Goal: Navigation & Orientation: Find specific page/section

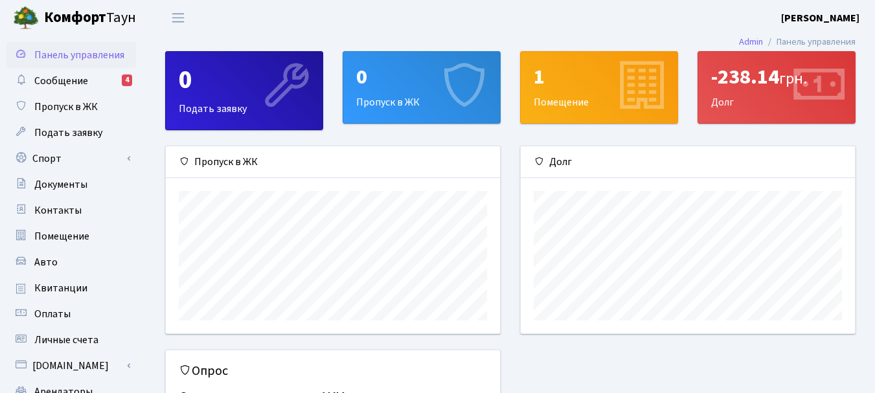
scroll to position [187, 334]
click at [761, 98] on div "-238.14 грн. Долг" at bounding box center [776, 87] width 157 height 71
click at [751, 78] on font "-238.14" at bounding box center [745, 77] width 68 height 30
click at [753, 107] on div "-238.14 грн. Долг" at bounding box center [776, 87] width 157 height 71
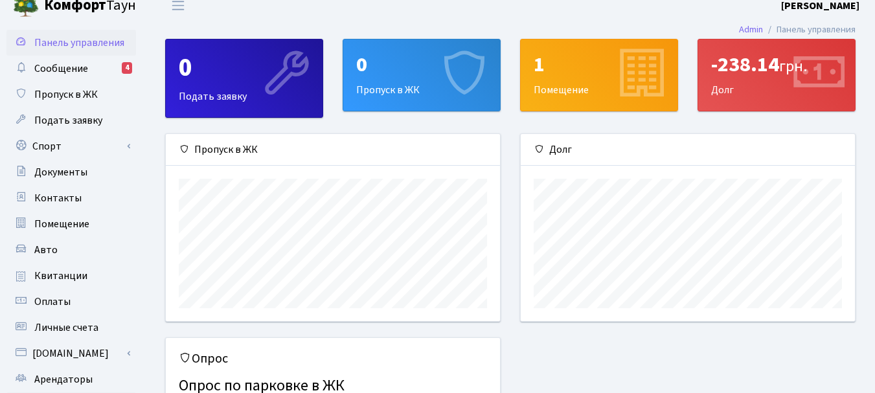
scroll to position [0, 0]
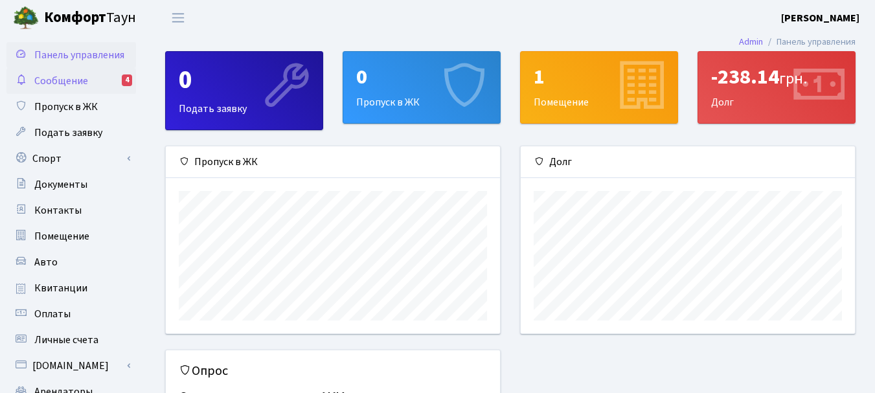
click at [45, 80] on font "Сообщение" at bounding box center [61, 81] width 54 height 14
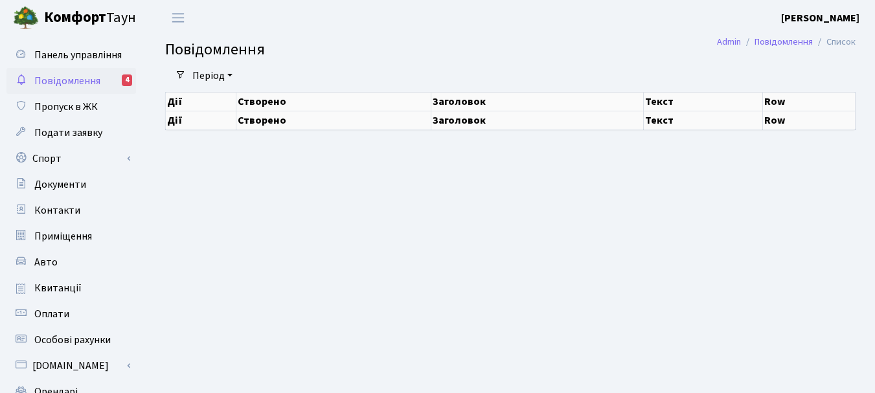
select select "25"
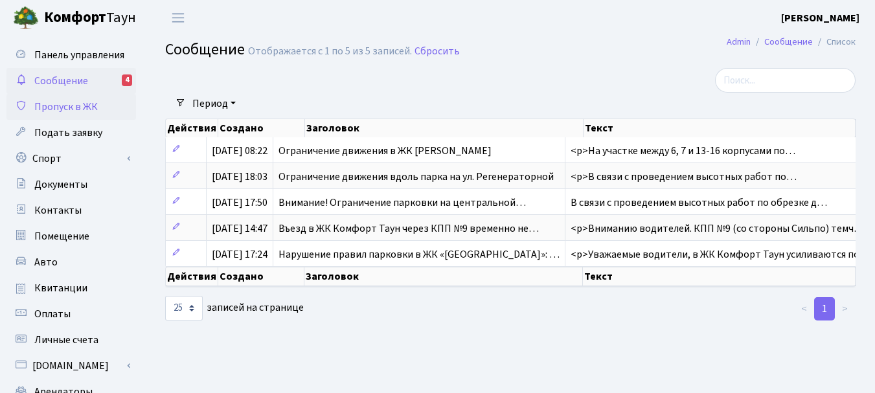
click at [86, 106] on font "Пропуск в ЖК" at bounding box center [65, 107] width 63 height 14
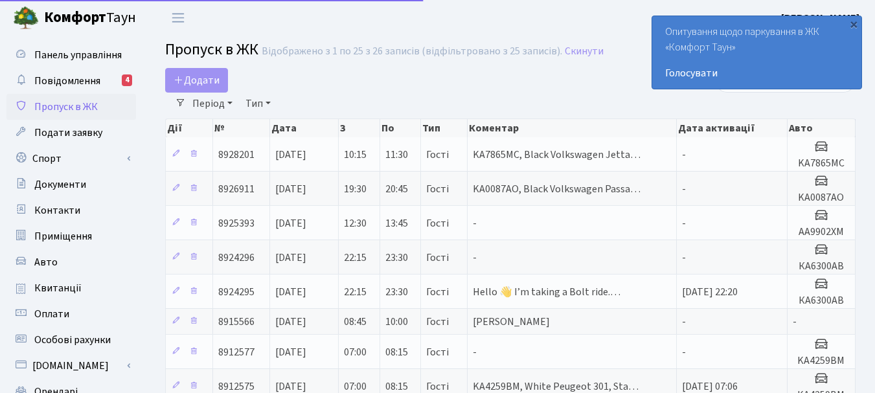
select select "25"
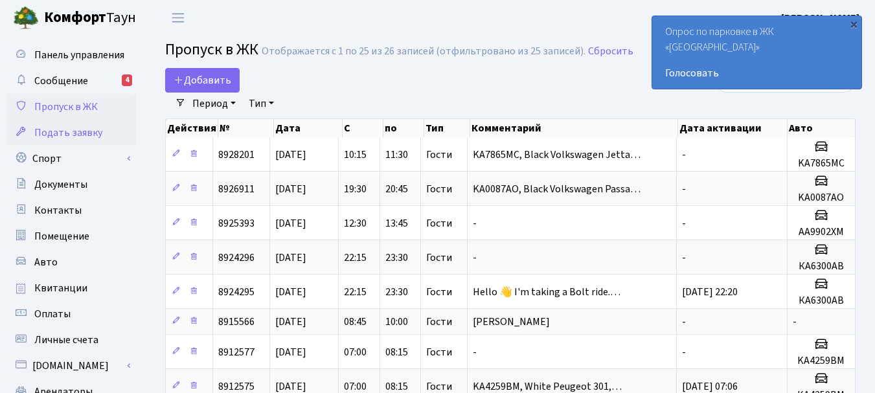
click at [65, 131] on font "Подать заявку" at bounding box center [68, 133] width 68 height 14
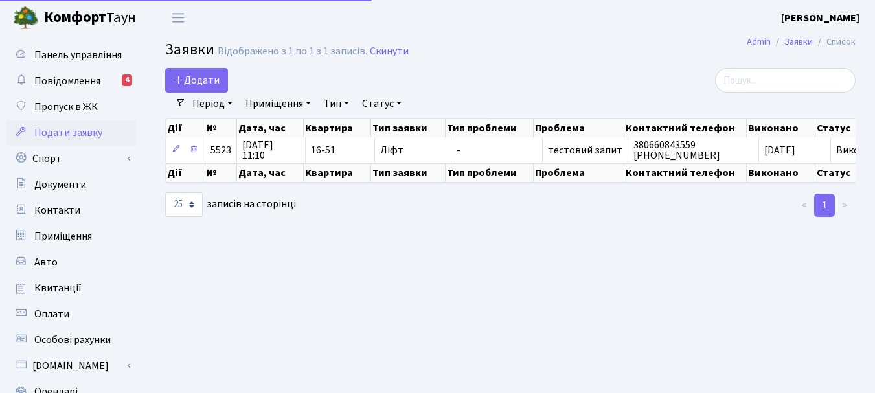
select select "25"
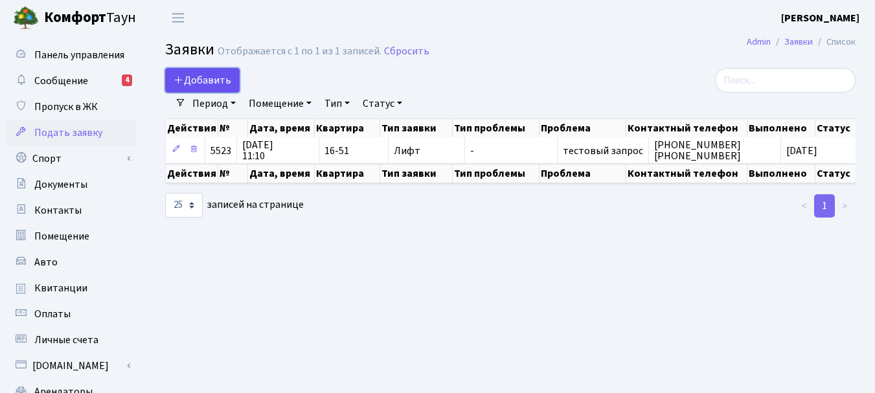
click at [205, 76] on font "Добавить" at bounding box center [207, 80] width 47 height 14
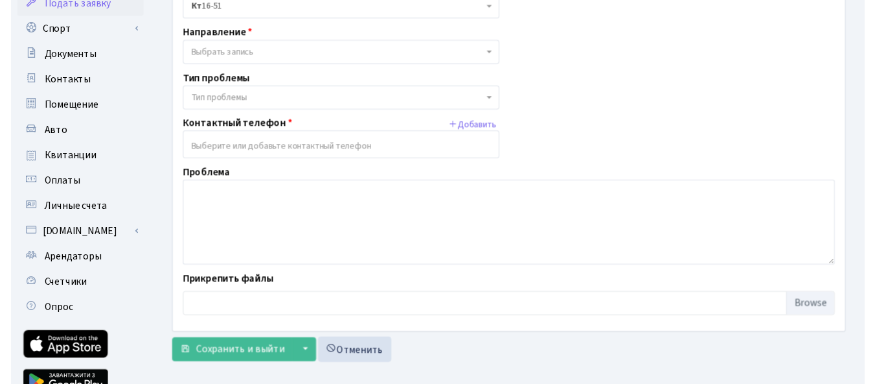
scroll to position [65, 0]
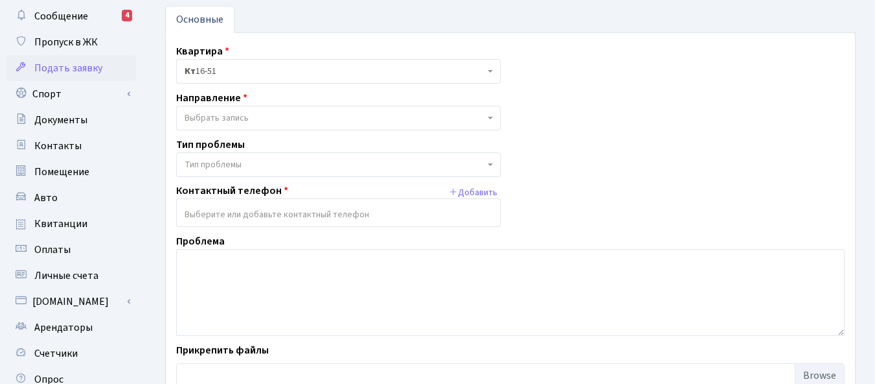
click at [220, 114] on font "Выбрать запись" at bounding box center [217, 117] width 64 height 13
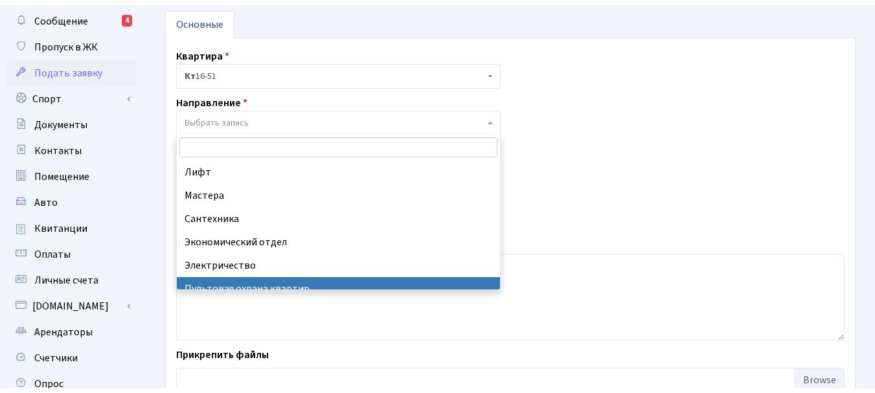
scroll to position [0, 0]
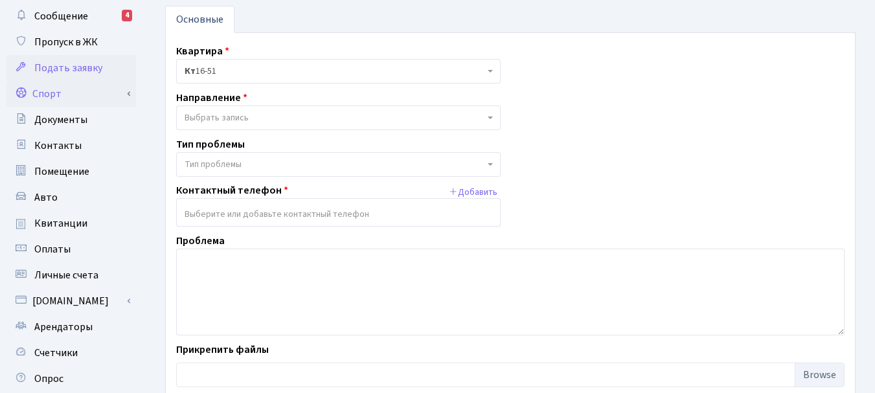
click at [49, 92] on font "Спорт" at bounding box center [46, 94] width 29 height 14
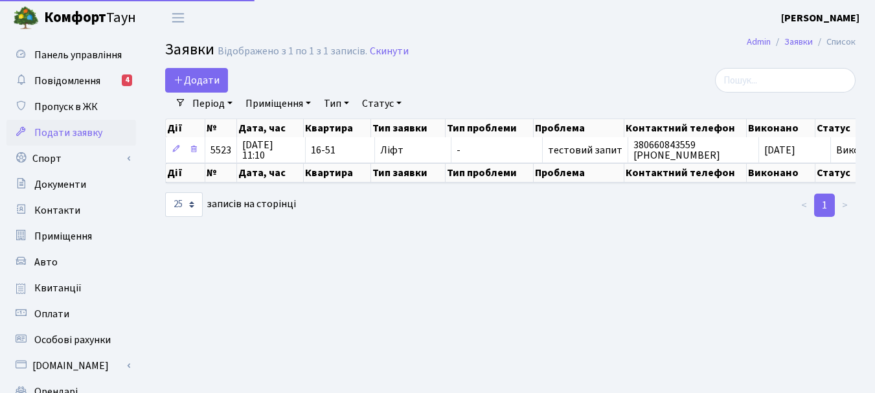
select select "25"
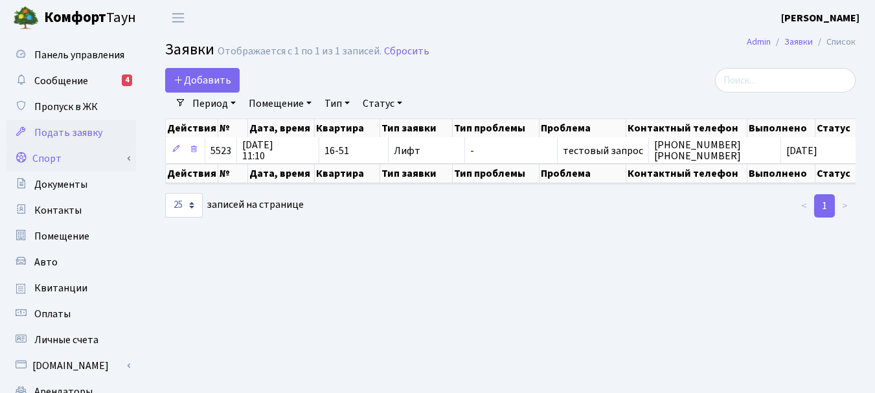
click at [45, 158] on font "Спорт" at bounding box center [46, 159] width 29 height 14
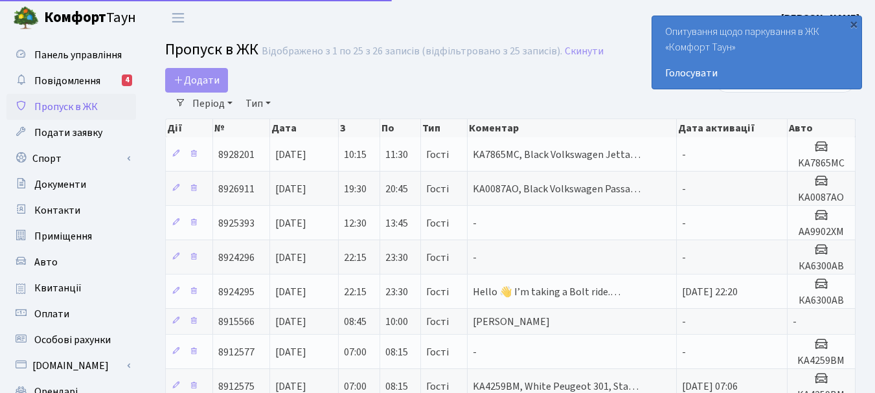
select select "25"
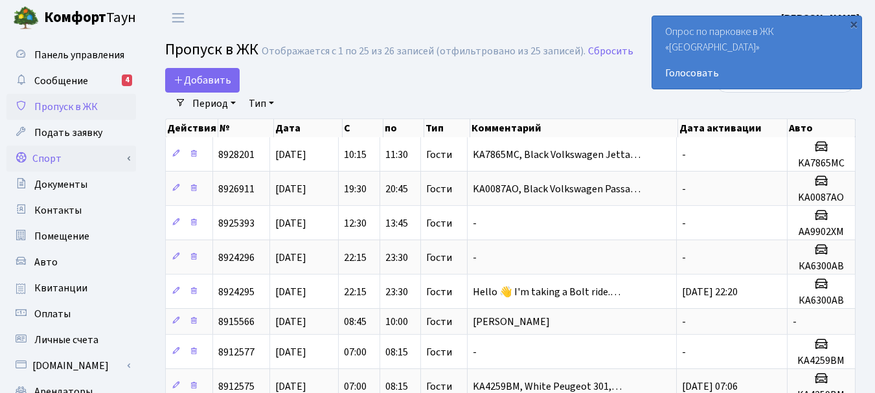
click at [52, 155] on font "Спорт" at bounding box center [46, 159] width 29 height 14
click at [51, 181] on font "Документы" at bounding box center [60, 184] width 53 height 14
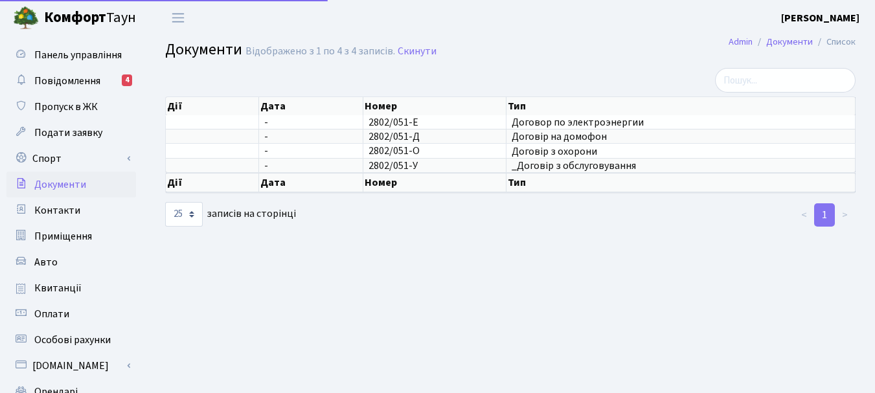
select select "25"
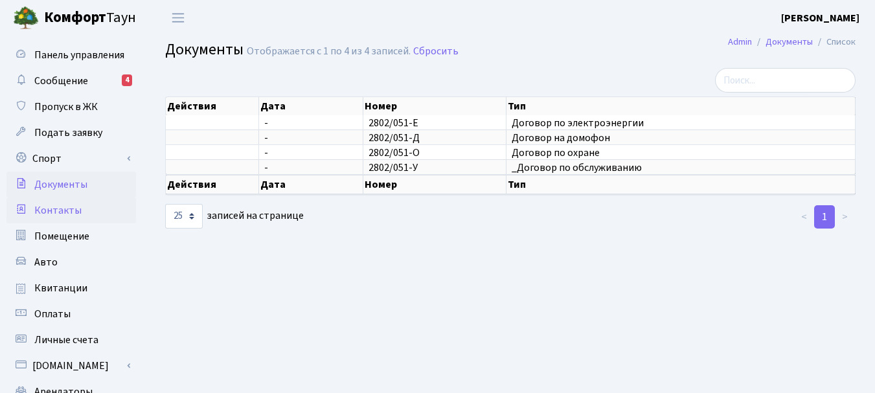
click at [58, 207] on font "Контакты" at bounding box center [57, 210] width 47 height 14
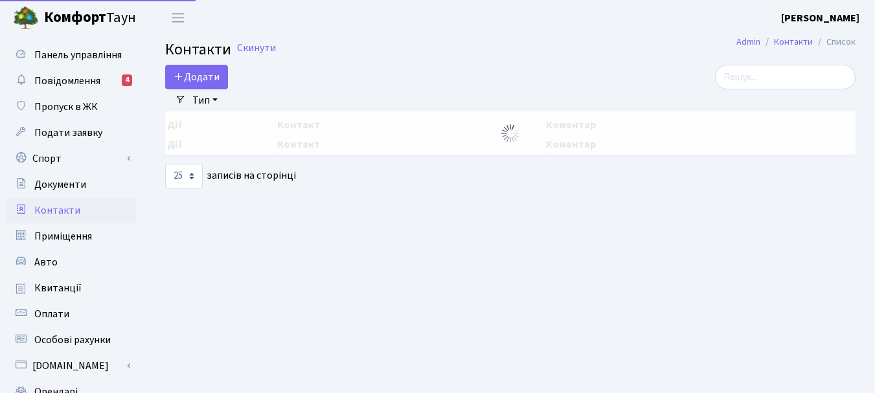
select select "25"
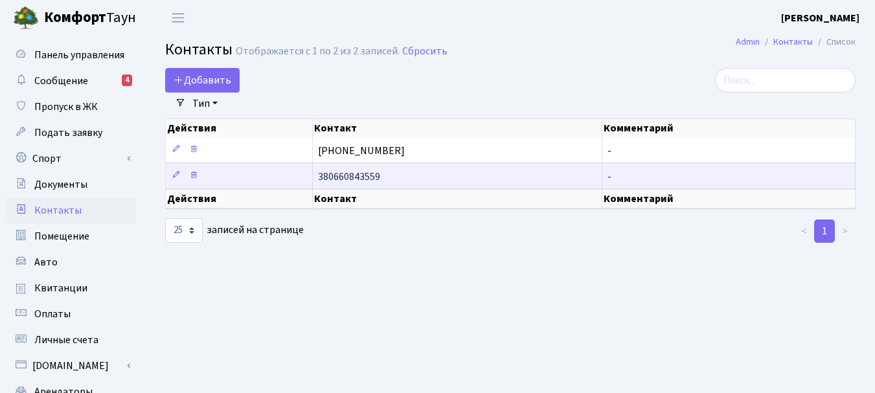
click at [372, 176] on font "380660843559" at bounding box center [349, 177] width 62 height 14
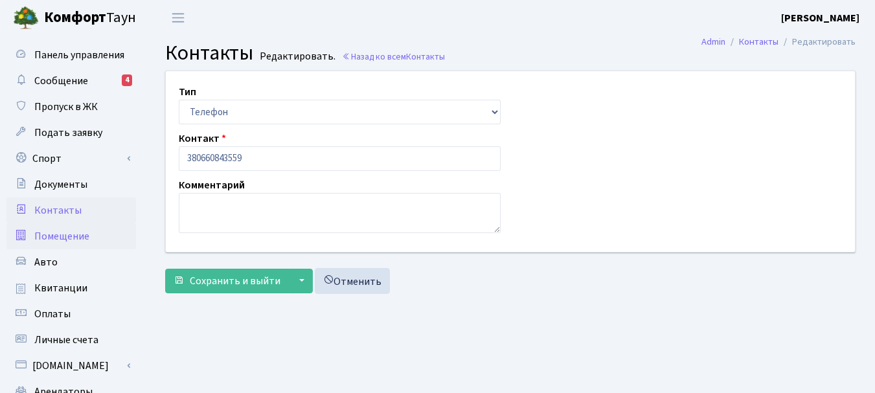
click at [66, 233] on font "Помещение" at bounding box center [61, 236] width 55 height 14
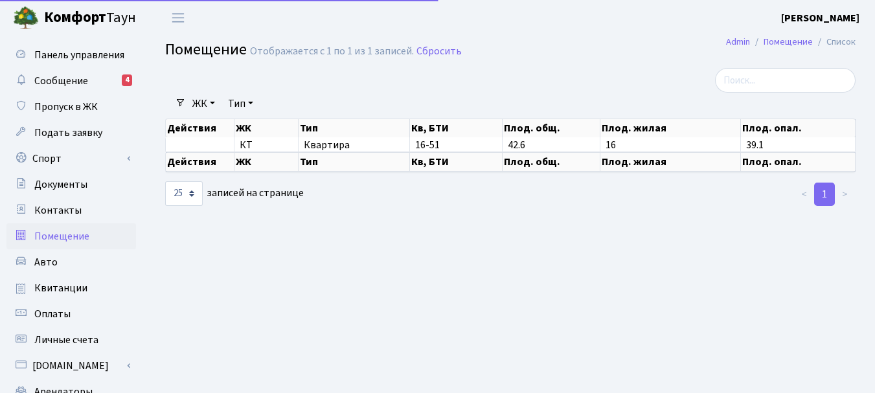
select select "25"
click at [45, 261] on font "Авто" at bounding box center [45, 262] width 23 height 14
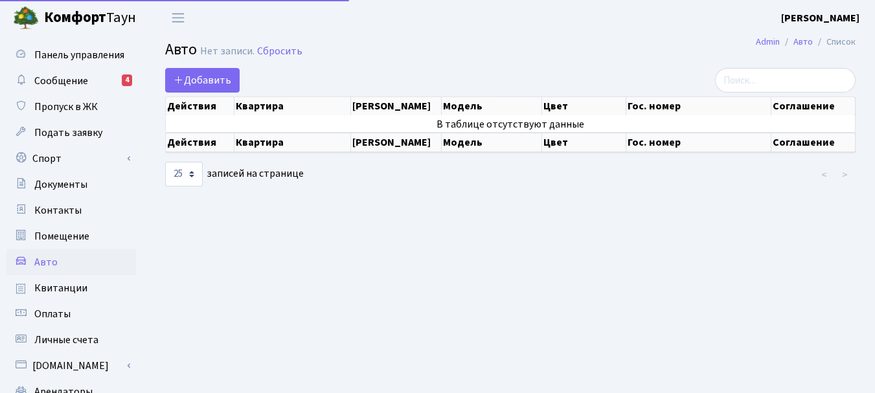
select select "25"
click at [49, 286] on font "Квитанции" at bounding box center [60, 288] width 53 height 14
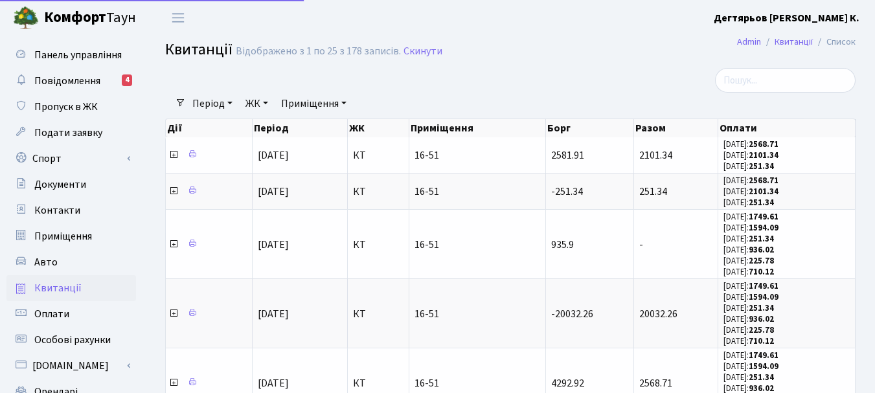
select select "25"
